Goal: Task Accomplishment & Management: Complete application form

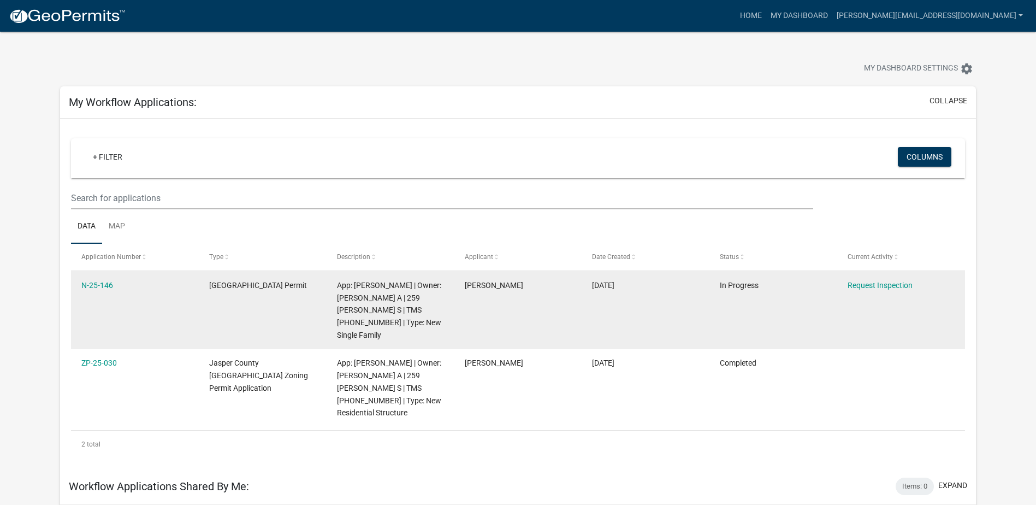
click at [889, 304] on datatable-body-cell "Request Inspection" at bounding box center [901, 310] width 128 height 78
click at [888, 288] on link "Request Inspection" at bounding box center [880, 285] width 65 height 9
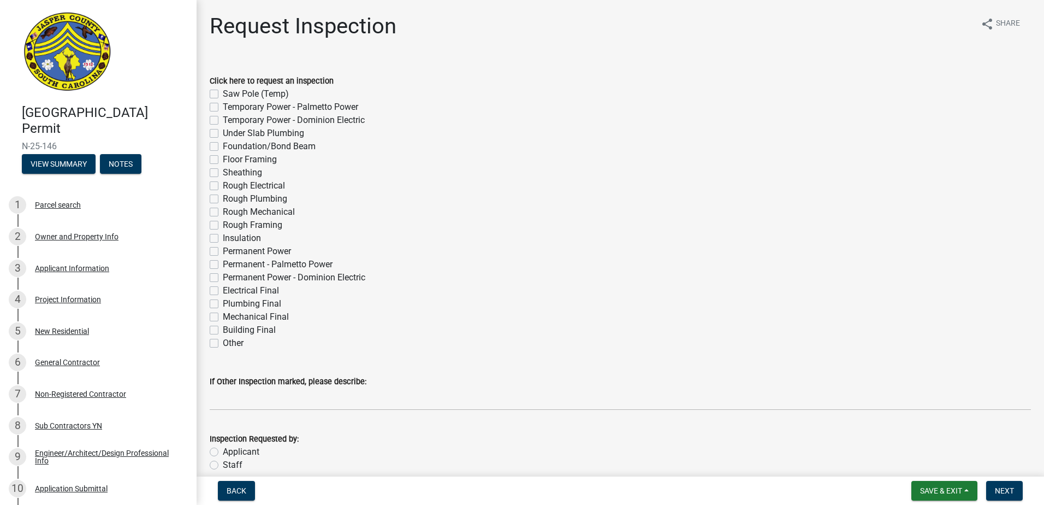
click at [223, 184] on label "Rough Electrical" at bounding box center [254, 185] width 62 height 13
click at [223, 184] on input "Rough Electrical" at bounding box center [226, 182] width 7 height 7
checkbox input "true"
checkbox input "false"
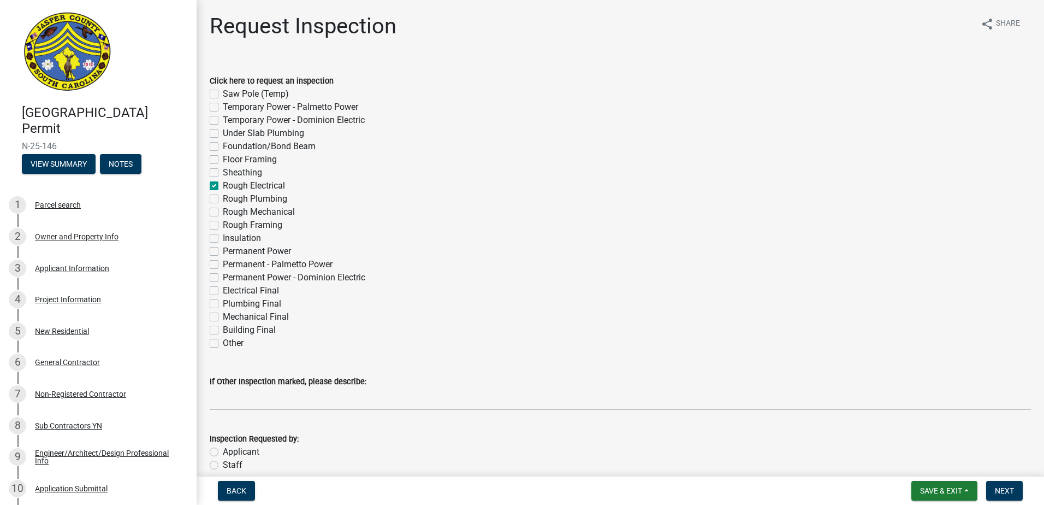
checkbox input "false"
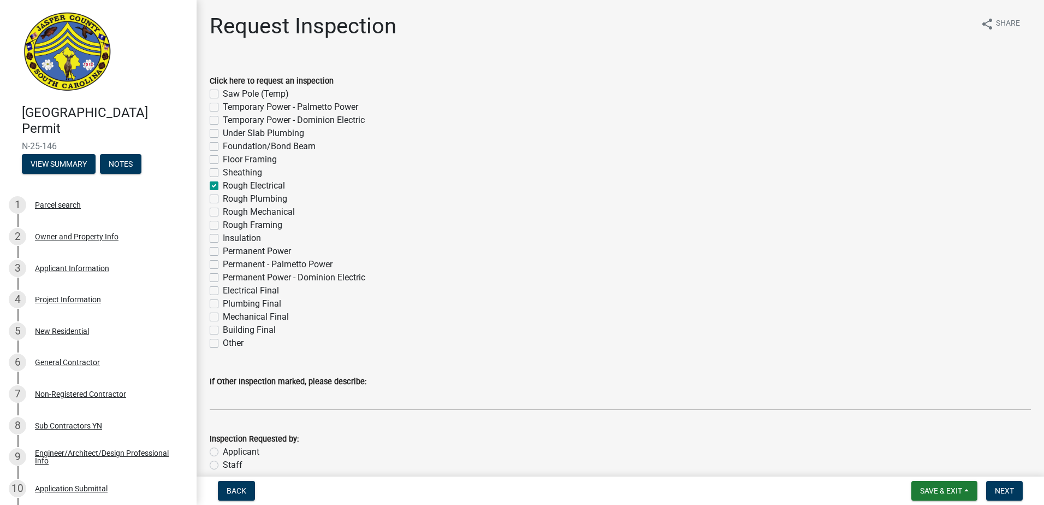
checkbox input "true"
checkbox input "false"
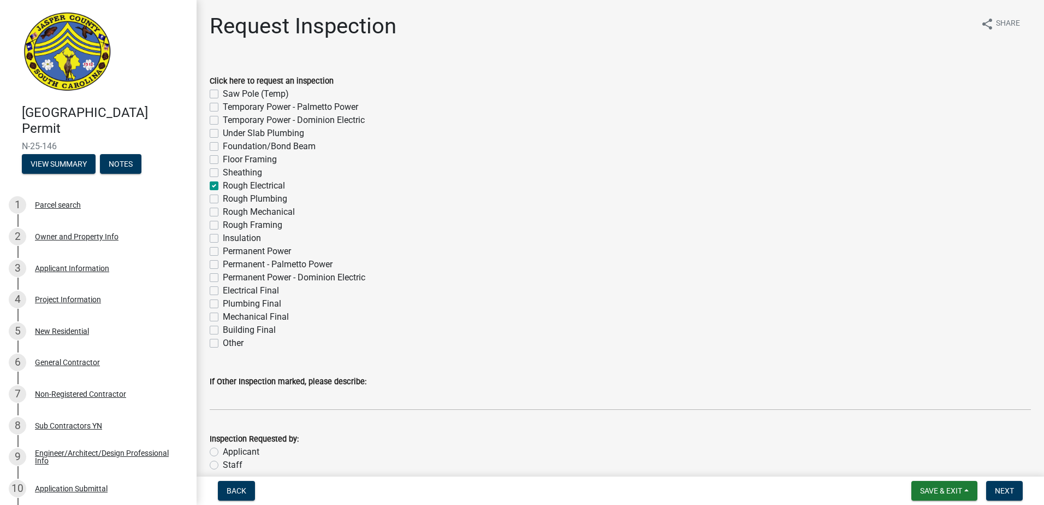
checkbox input "false"
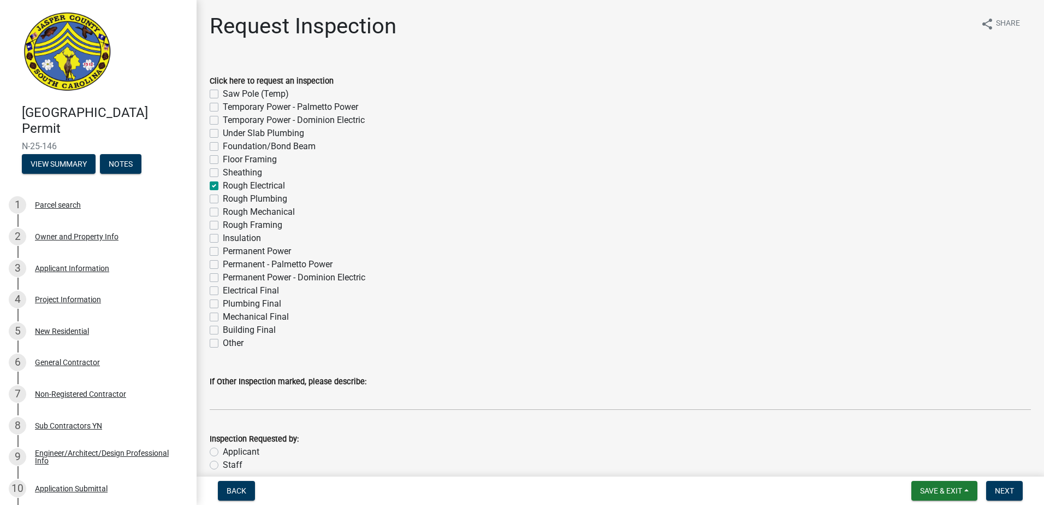
checkbox input "false"
click at [223, 198] on label "Rough Plumbing" at bounding box center [255, 198] width 64 height 13
click at [223, 198] on input "Rough Plumbing" at bounding box center [226, 195] width 7 height 7
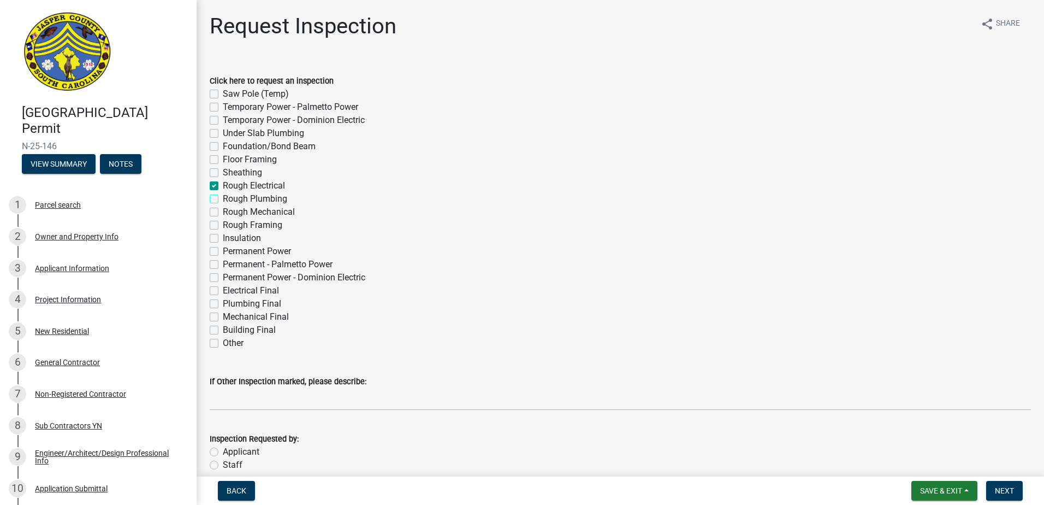
checkbox input "true"
checkbox input "false"
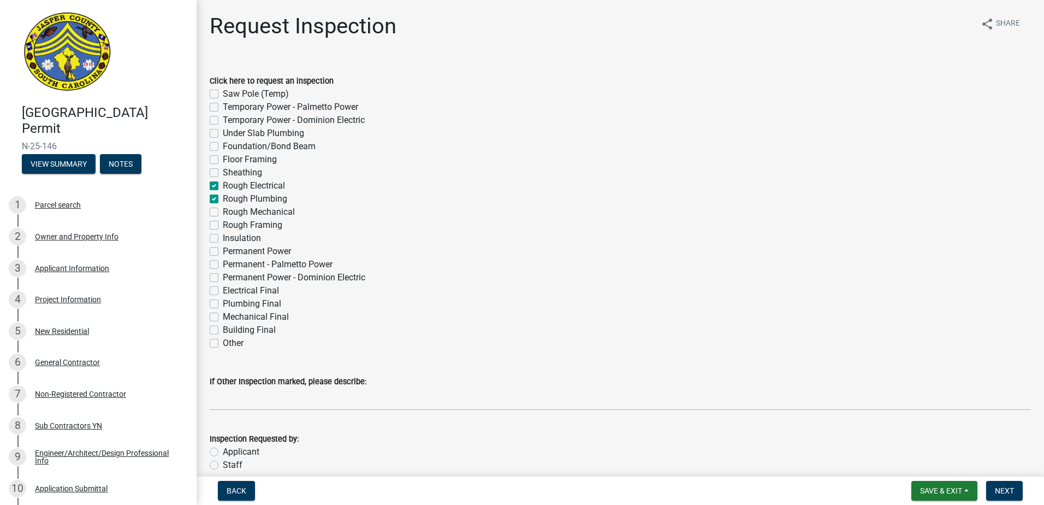
checkbox input "false"
checkbox input "true"
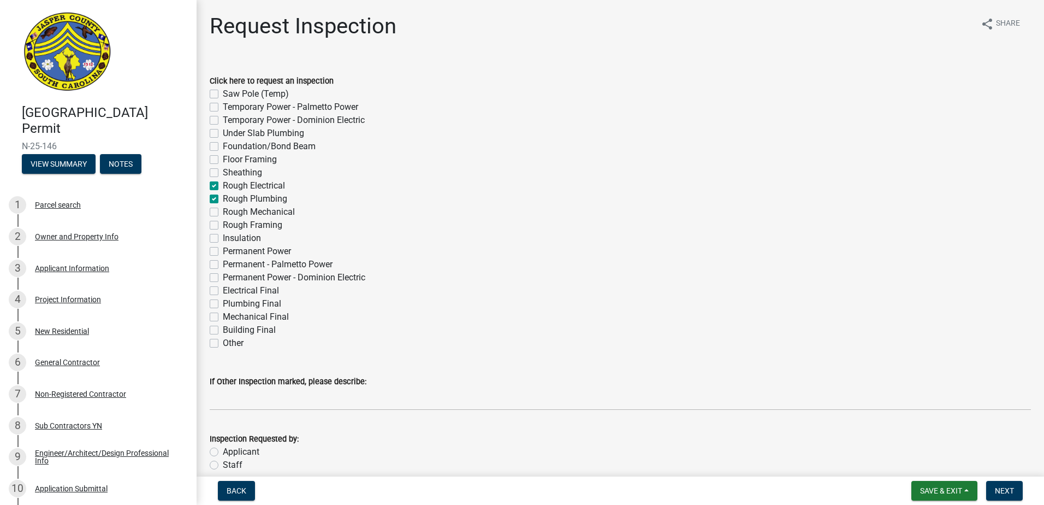
checkbox input "false"
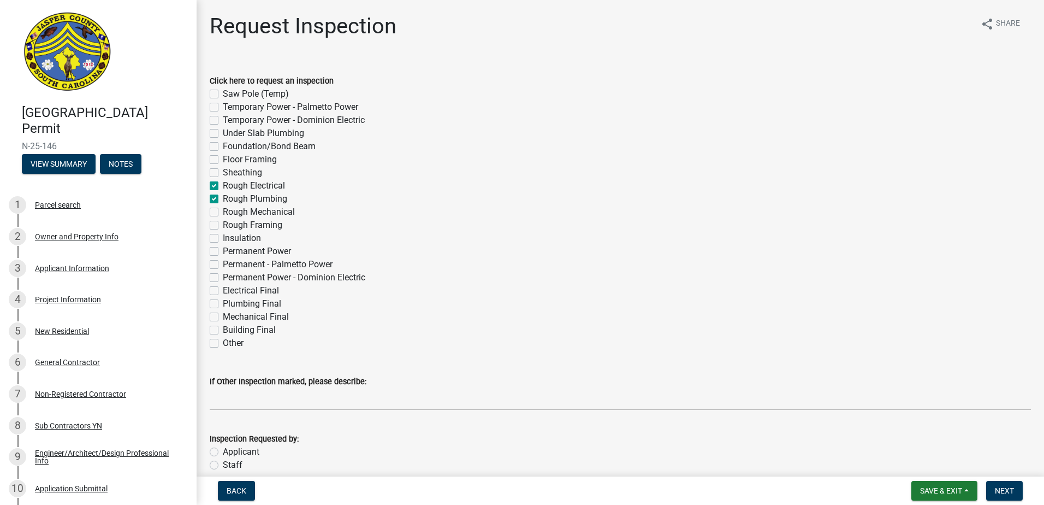
checkbox input "false"
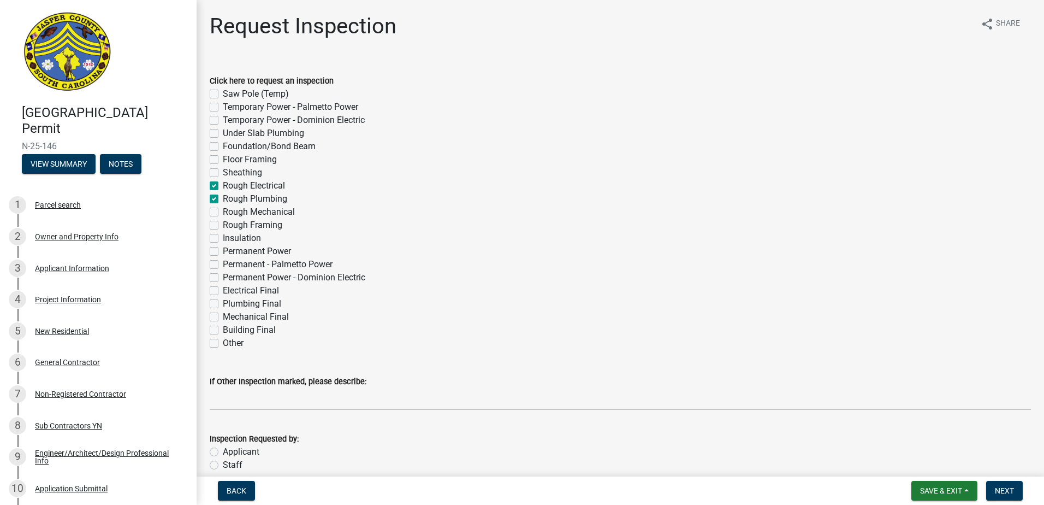
checkbox input "false"
click at [223, 211] on label "Rough Mechanical" at bounding box center [259, 211] width 72 height 13
click at [223, 211] on input "Rough Mechanical" at bounding box center [226, 208] width 7 height 7
checkbox input "true"
checkbox input "false"
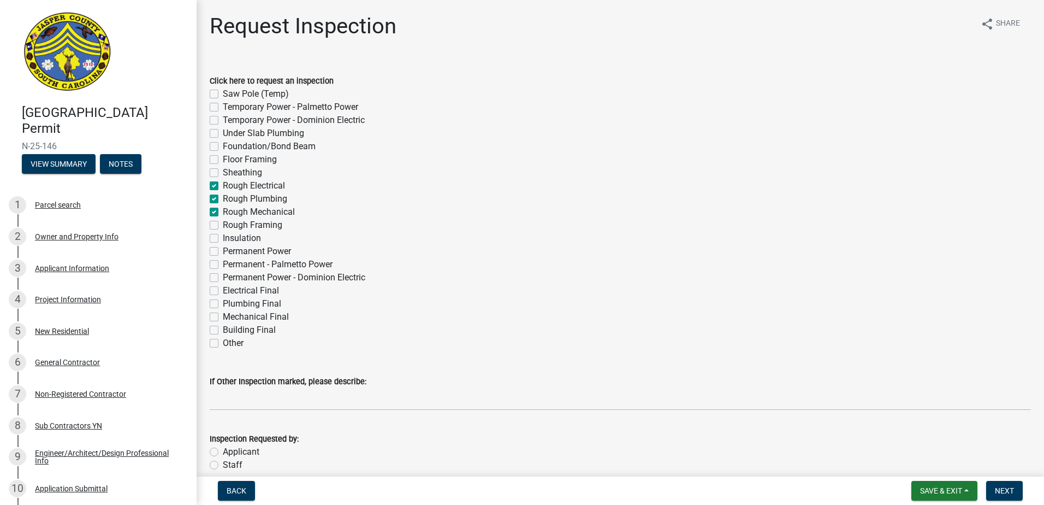
checkbox input "false"
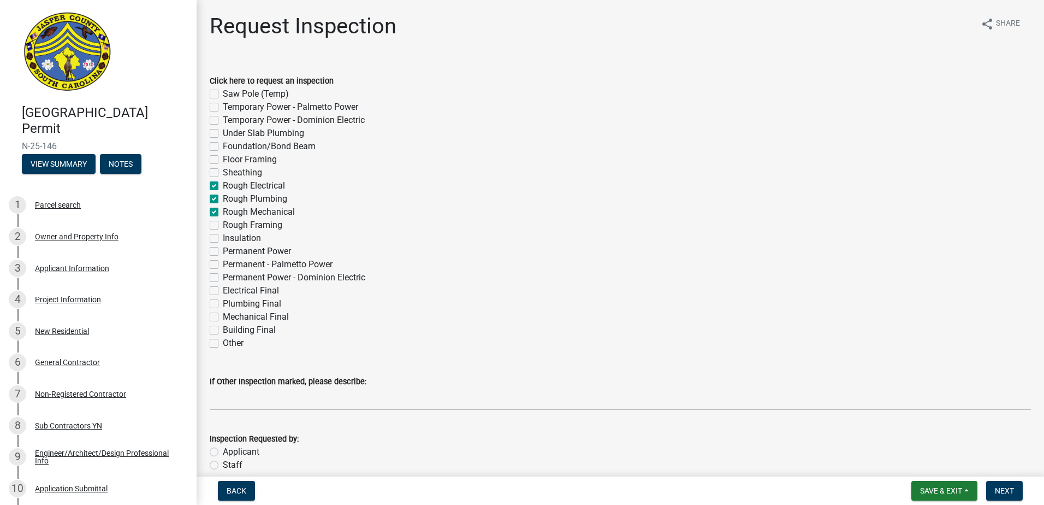
checkbox input "false"
checkbox input "true"
checkbox input "false"
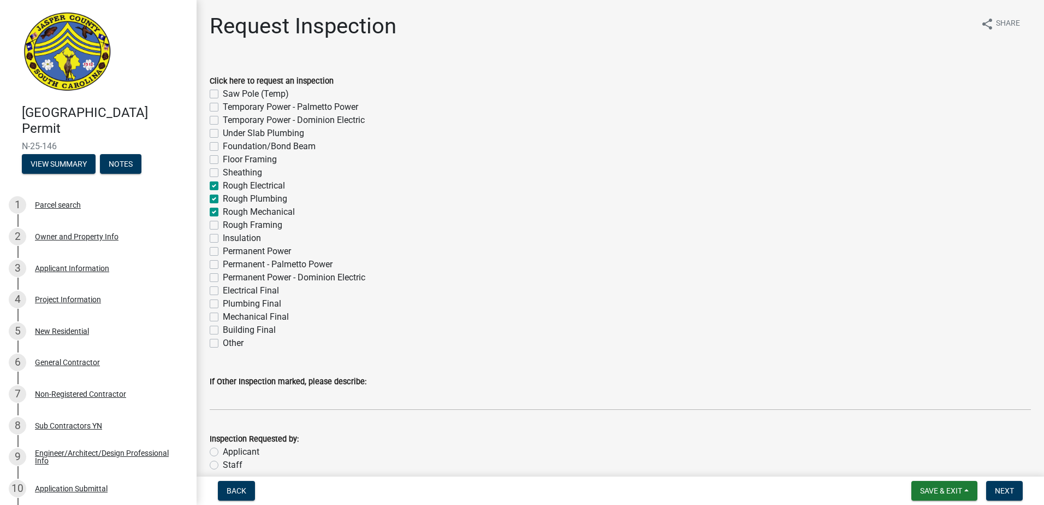
checkbox input "false"
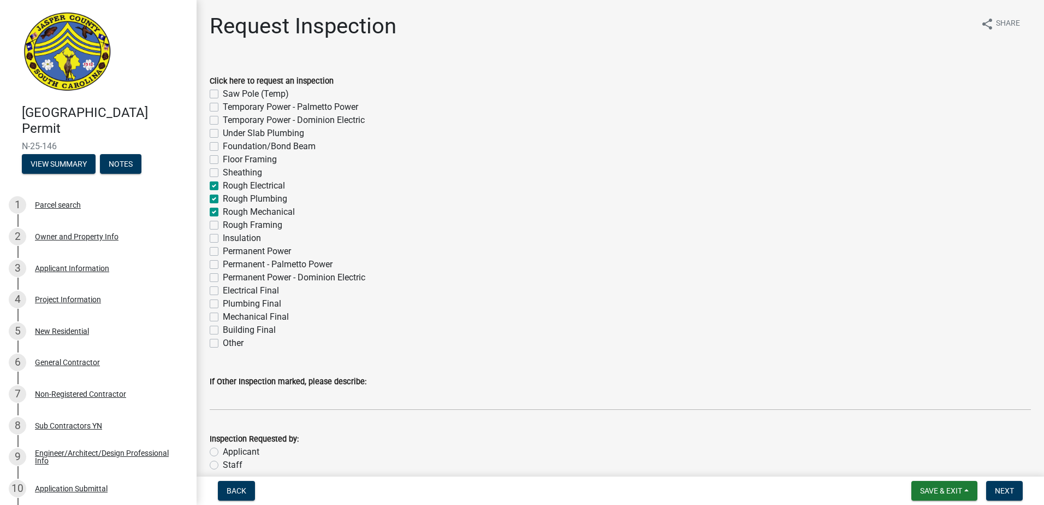
checkbox input "false"
click at [223, 224] on label "Rough Framing" at bounding box center [253, 224] width 60 height 13
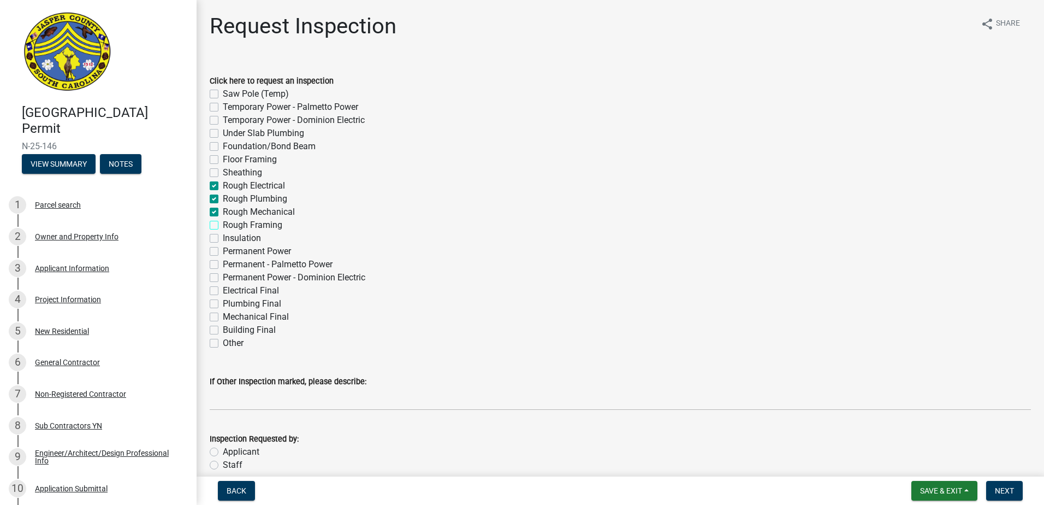
click at [223, 224] on input "Rough Framing" at bounding box center [226, 221] width 7 height 7
checkbox input "true"
checkbox input "false"
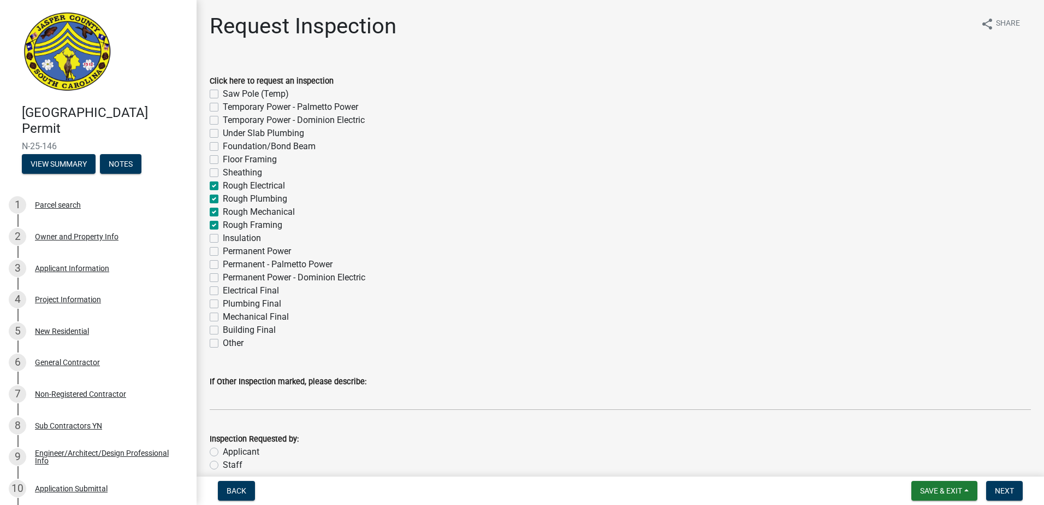
checkbox input "false"
checkbox input "true"
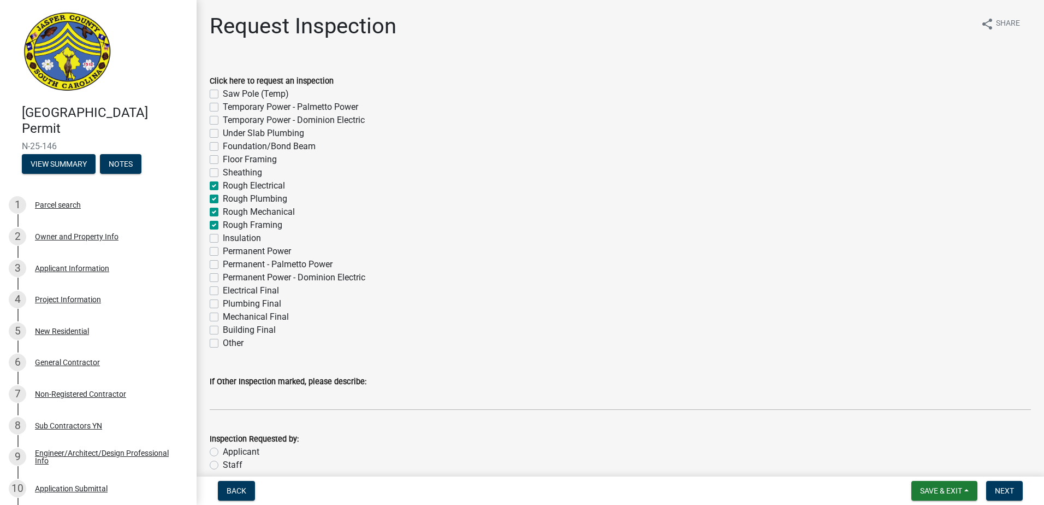
checkbox input "true"
checkbox input "false"
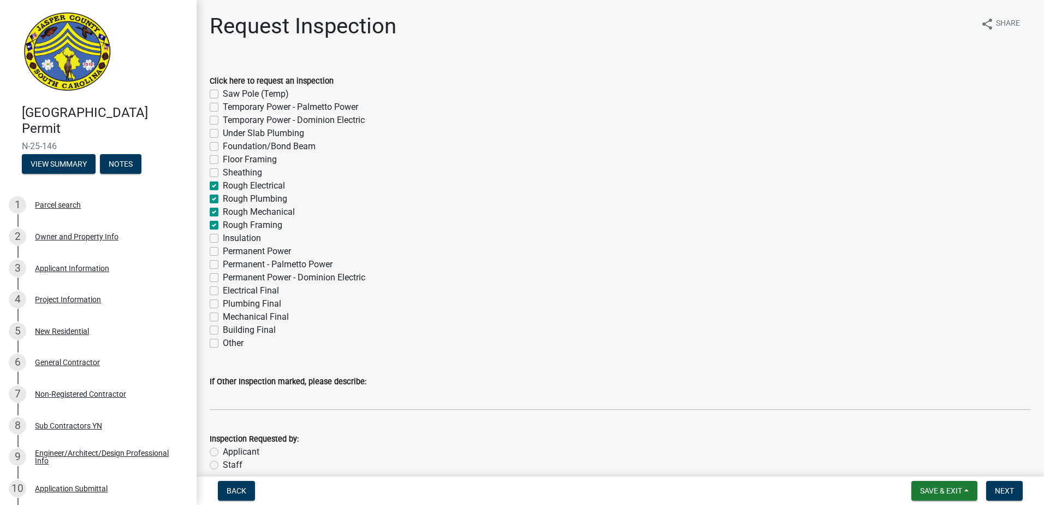
checkbox input "false"
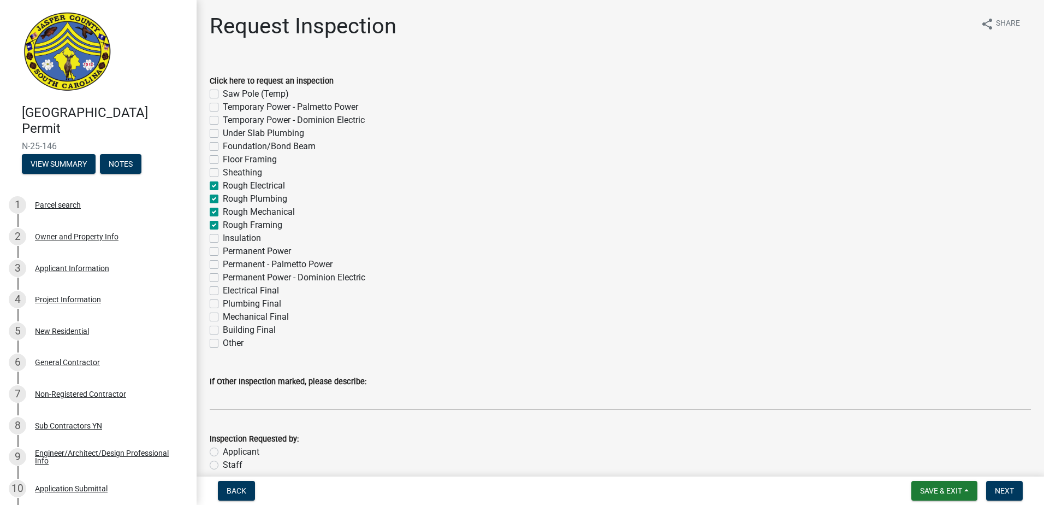
checkbox input "false"
click at [223, 451] on label "Applicant" at bounding box center [241, 451] width 37 height 13
click at [223, 451] on input "Applicant" at bounding box center [226, 448] width 7 height 7
radio input "true"
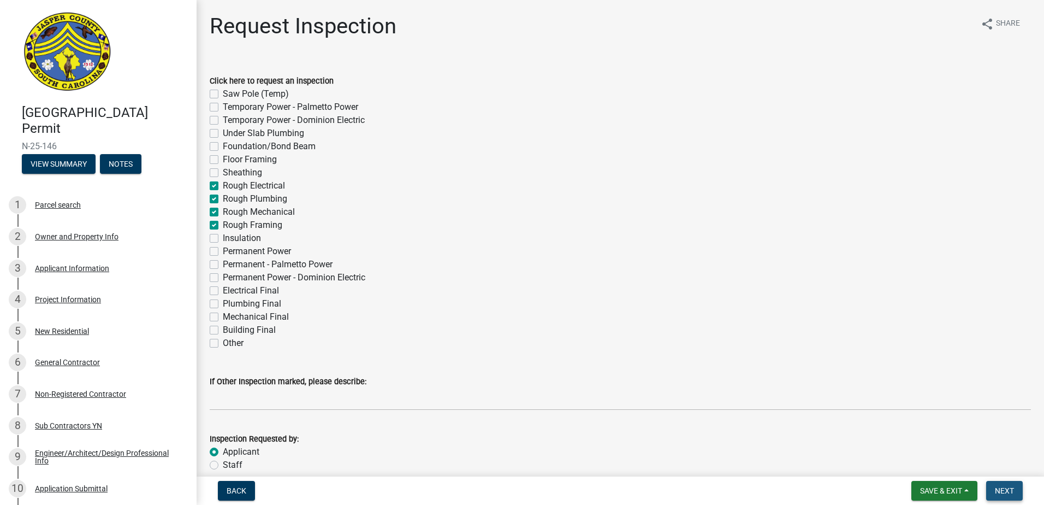
click at [1005, 490] on span "Next" at bounding box center [1004, 490] width 19 height 9
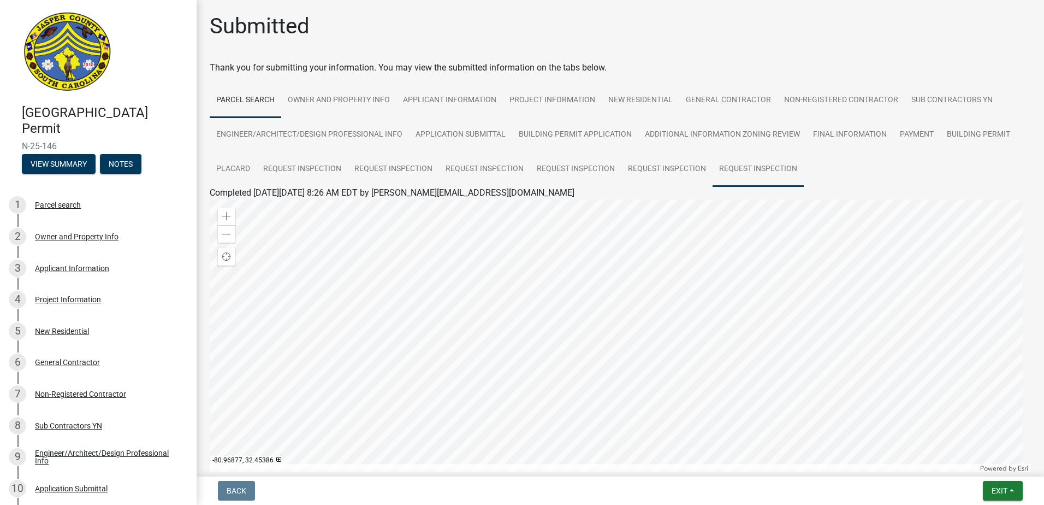
click at [751, 170] on link "Request Inspection" at bounding box center [758, 169] width 91 height 35
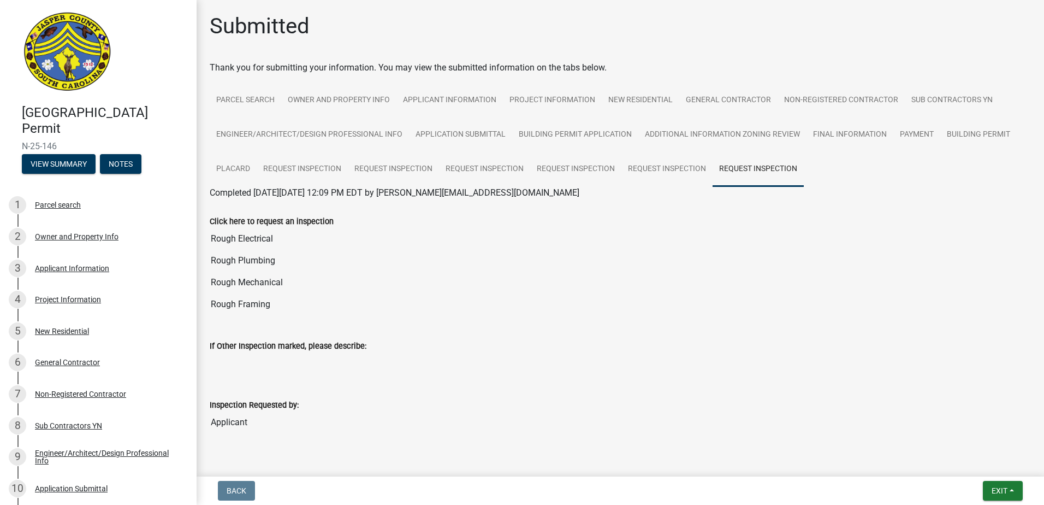
click at [267, 360] on input "If Other Inspection marked, please describe:" at bounding box center [620, 363] width 821 height 22
click at [1011, 495] on button "Exit" at bounding box center [1003, 491] width 40 height 20
click at [968, 462] on button "Save & Exit" at bounding box center [978, 462] width 87 height 26
